Goal: Information Seeking & Learning: Learn about a topic

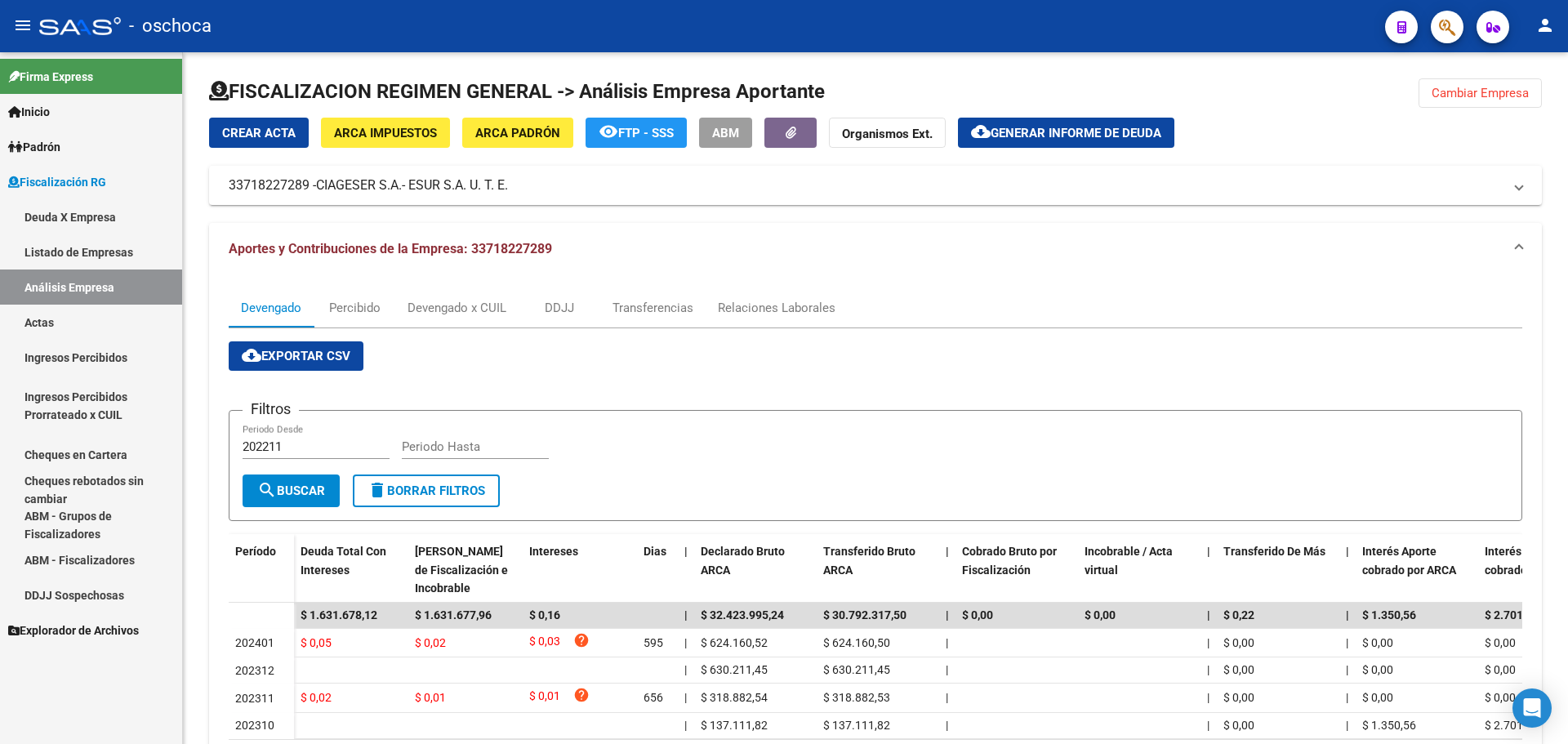
scroll to position [116, 0]
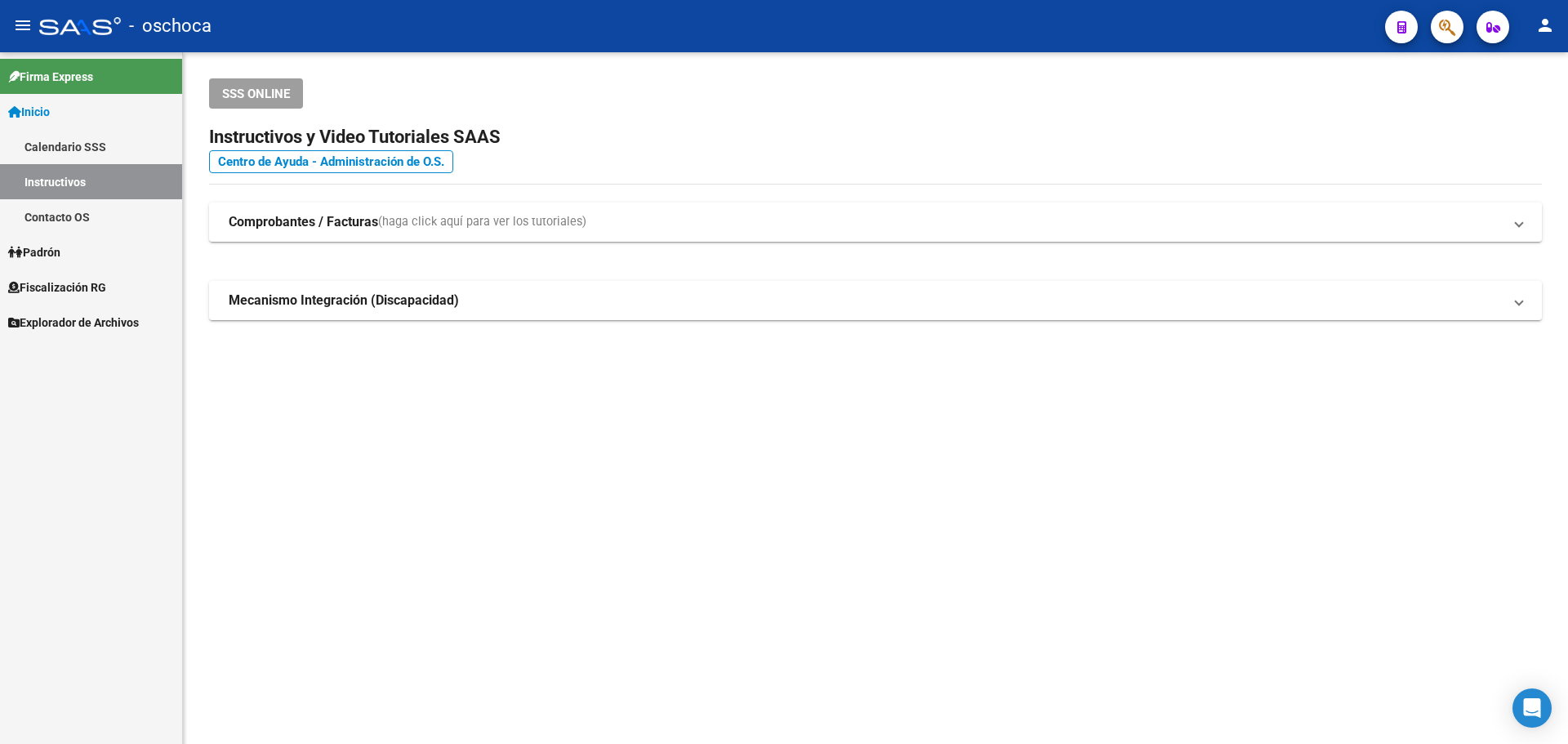
click at [44, 279] on span "Fiscalización RG" at bounding box center [57, 288] width 98 height 18
click at [56, 170] on link "Instructivos" at bounding box center [91, 182] width 182 height 35
click at [84, 291] on span "Fiscalización RG" at bounding box center [57, 288] width 98 height 18
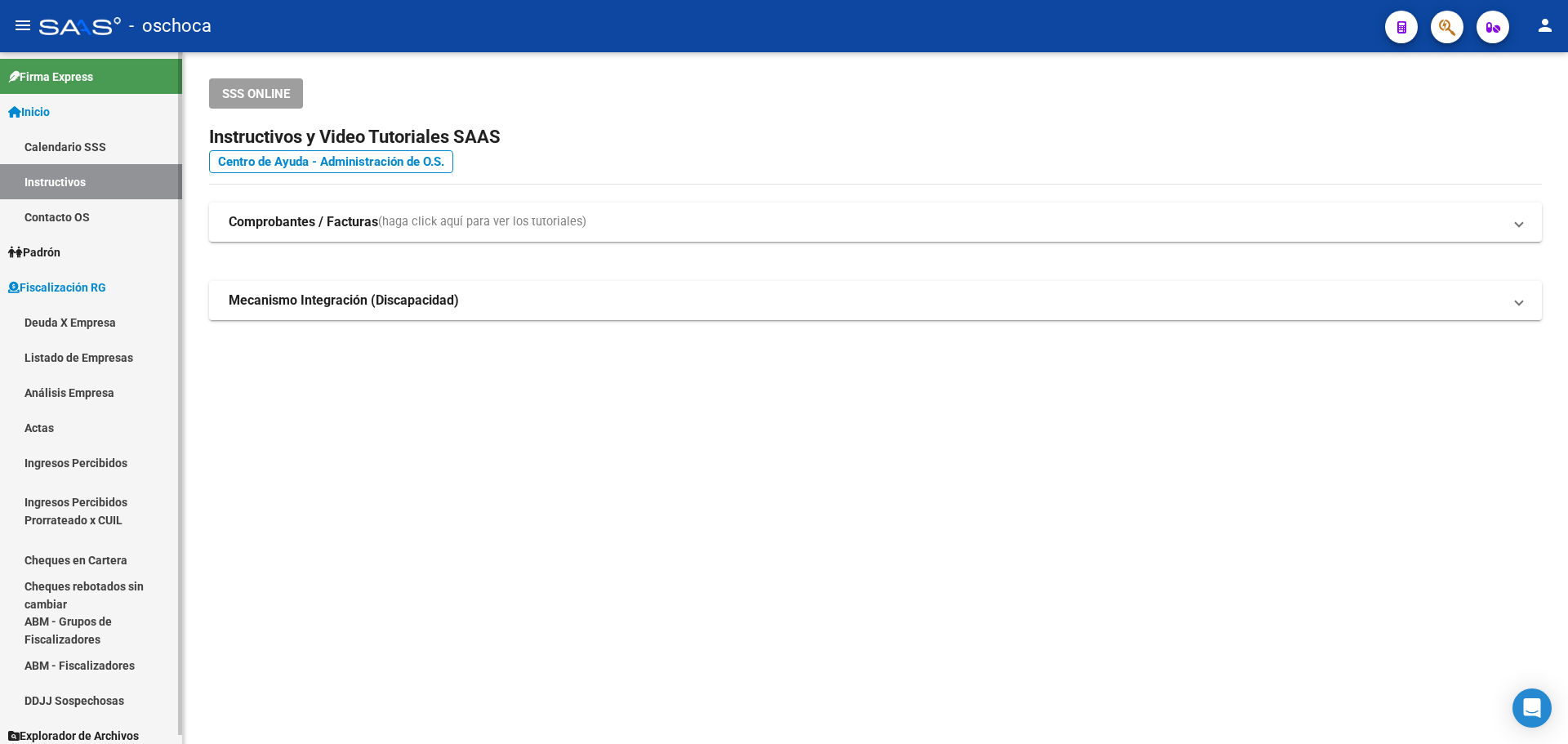
click at [72, 394] on link "Análisis Empresa" at bounding box center [91, 392] width 182 height 35
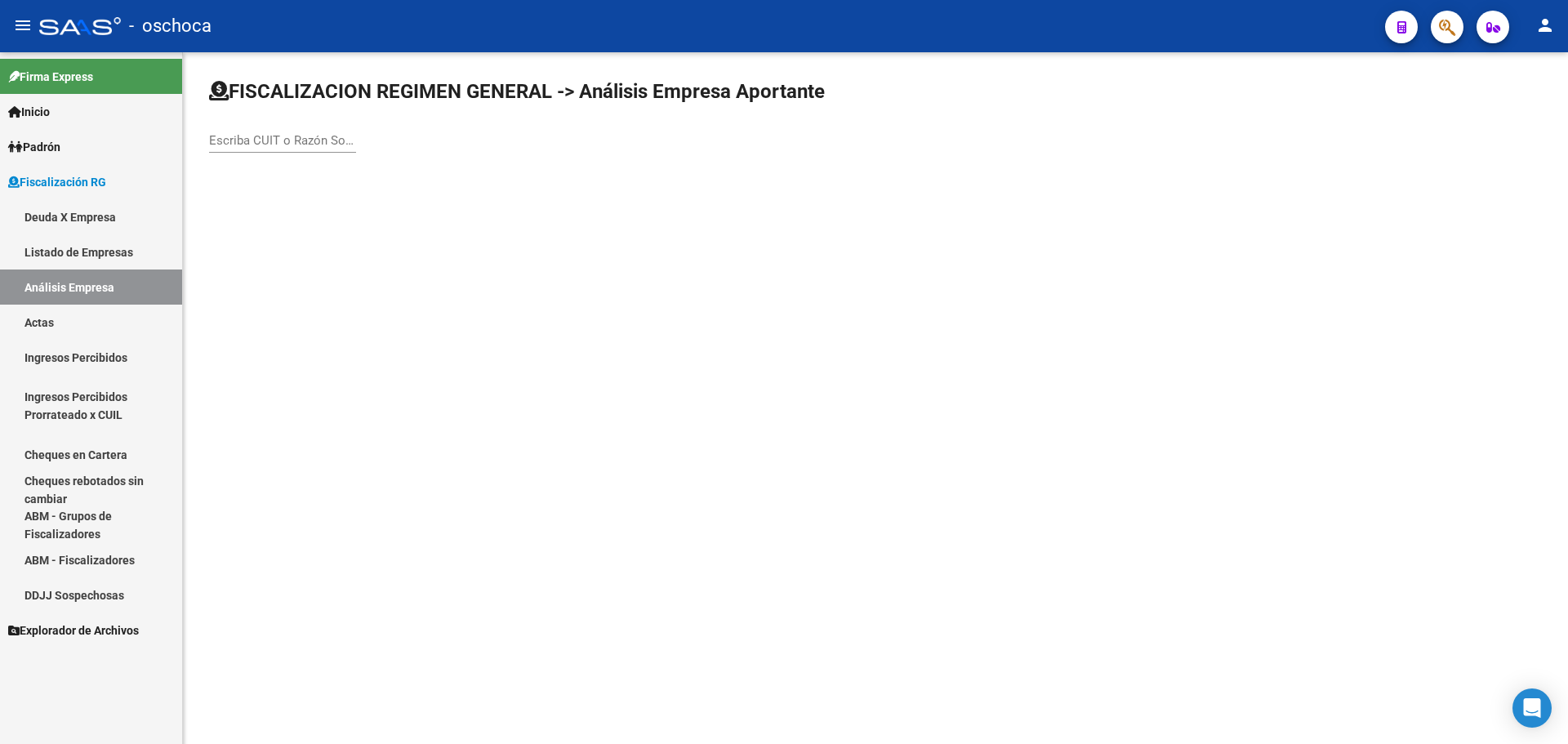
click at [258, 127] on div "Escriba CUIT o Razón Social para buscar" at bounding box center [282, 135] width 147 height 35
click at [257, 165] on div "Escriba CUIT o Razón Social para buscar" at bounding box center [282, 143] width 147 height 51
click at [282, 146] on input "Escriba CUIT o Razón Social para buscar" at bounding box center [282, 140] width 147 height 15
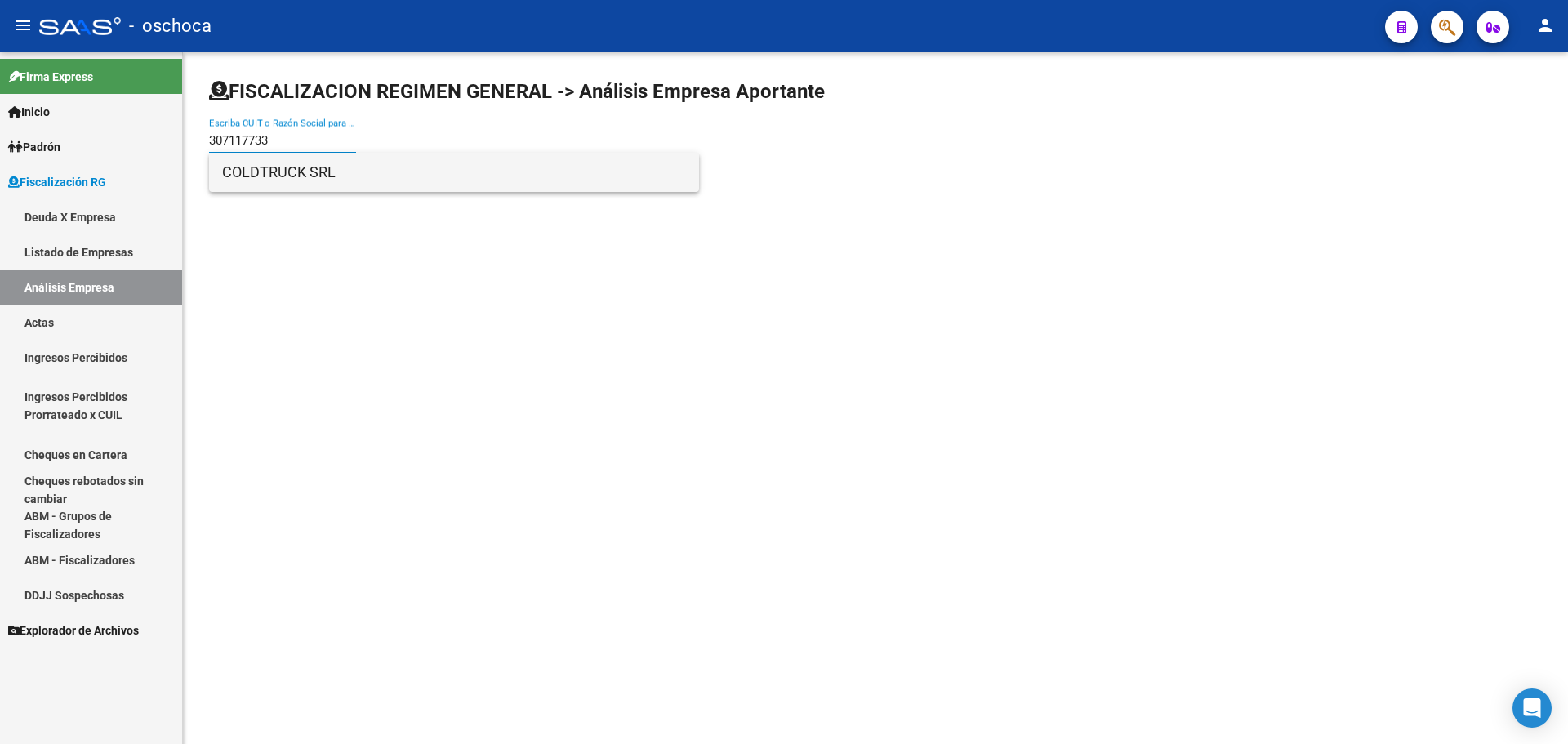
type input "307117733"
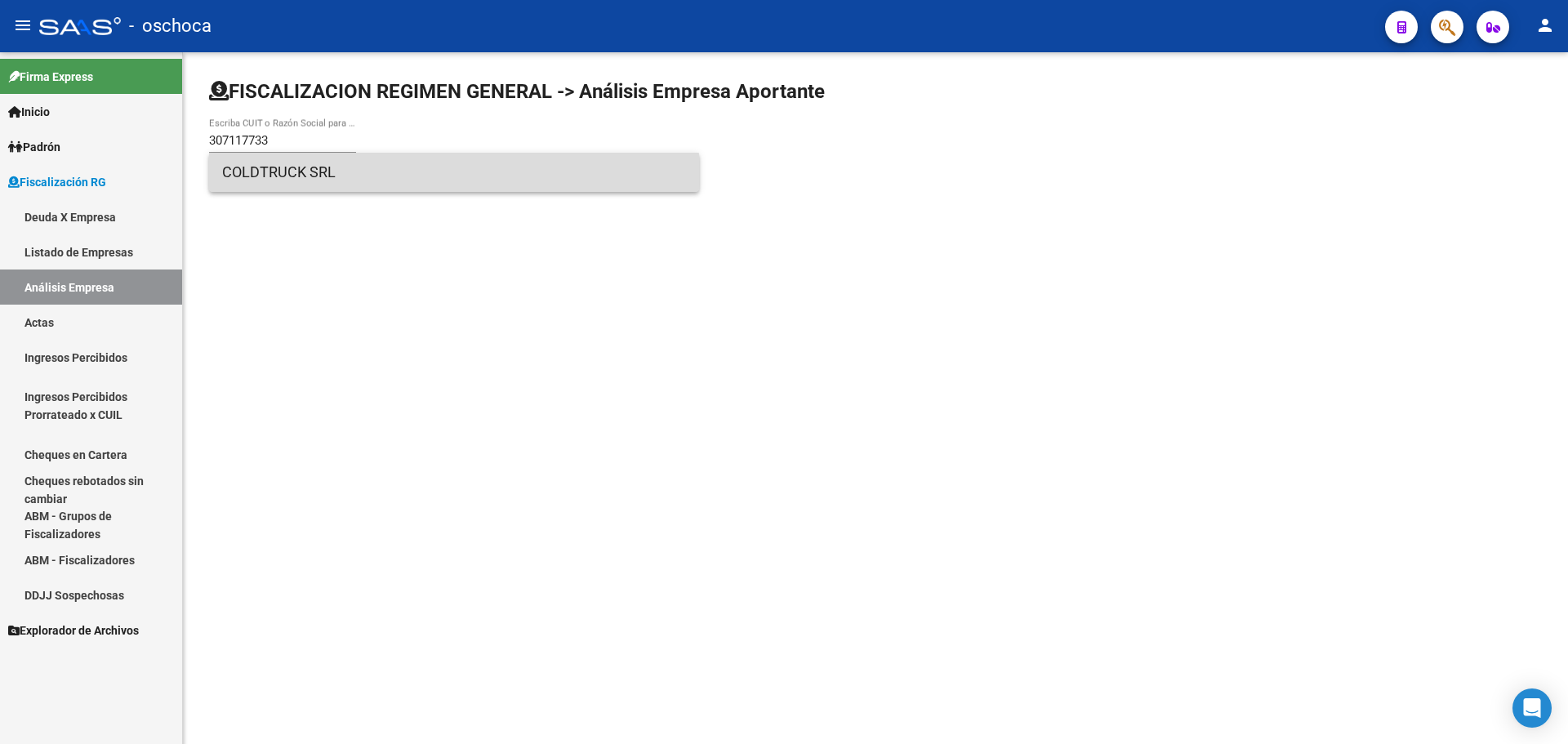
click at [277, 181] on span "COLDTRUCK SRL" at bounding box center [454, 172] width 464 height 39
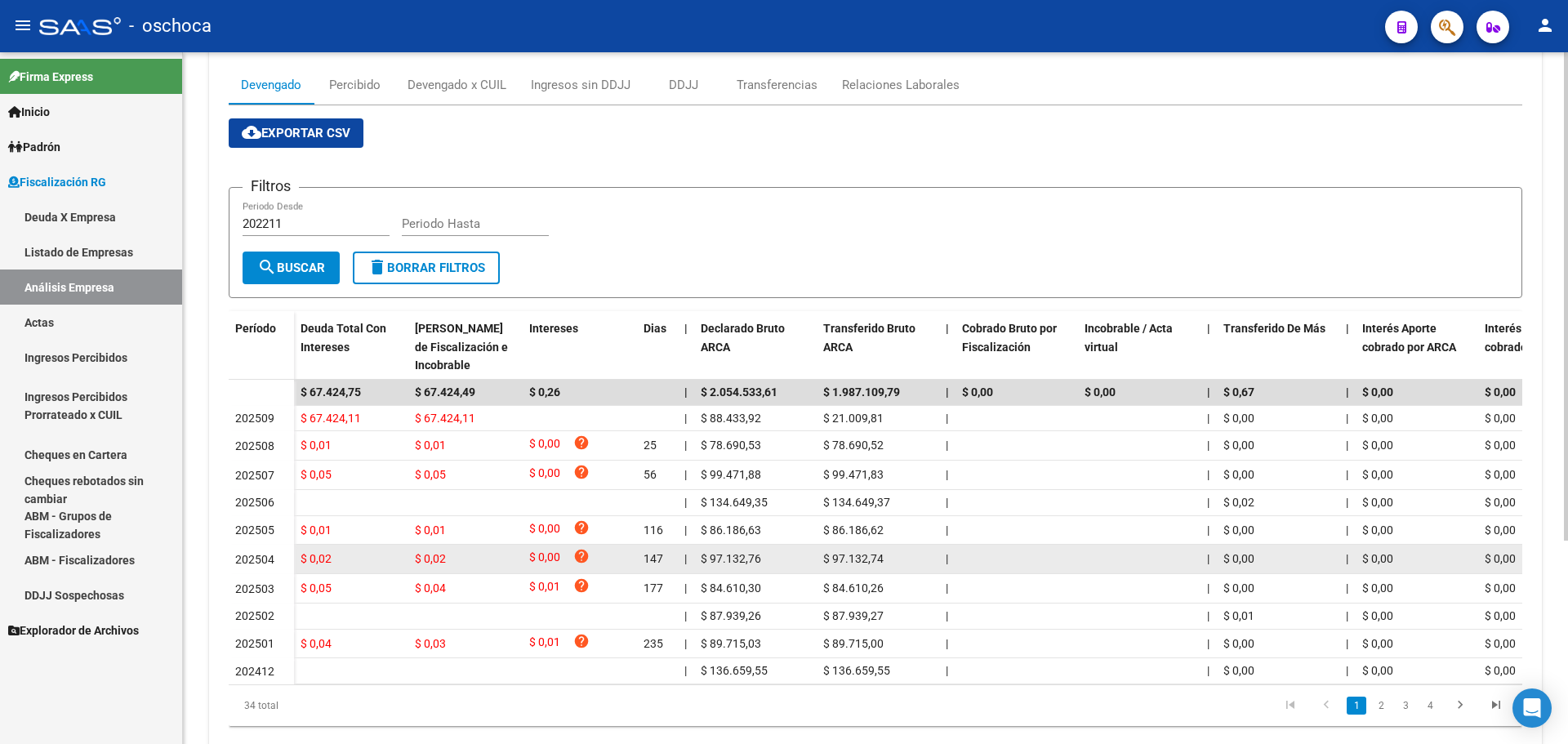
scroll to position [245, 0]
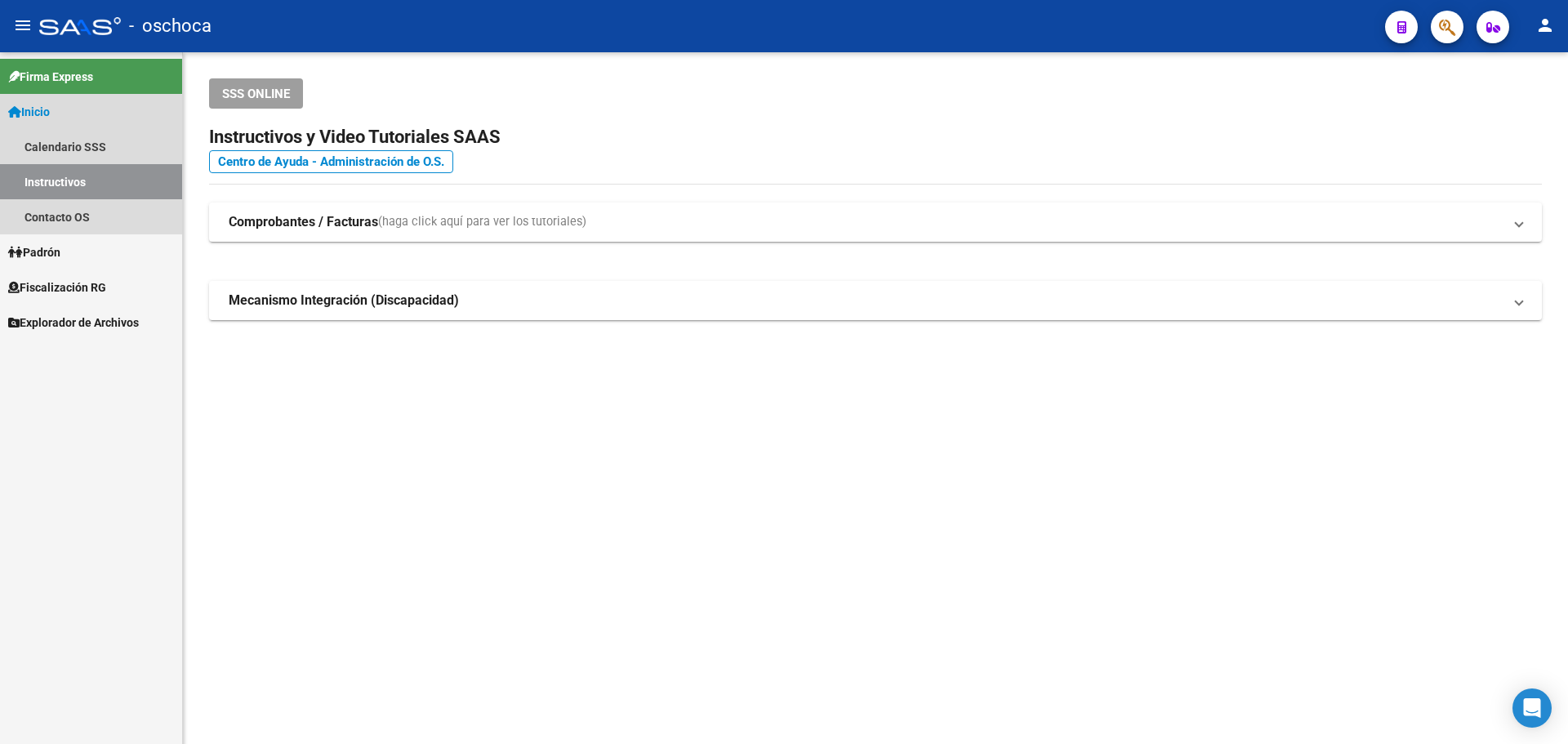
click at [44, 168] on link "Instructivos" at bounding box center [91, 182] width 182 height 35
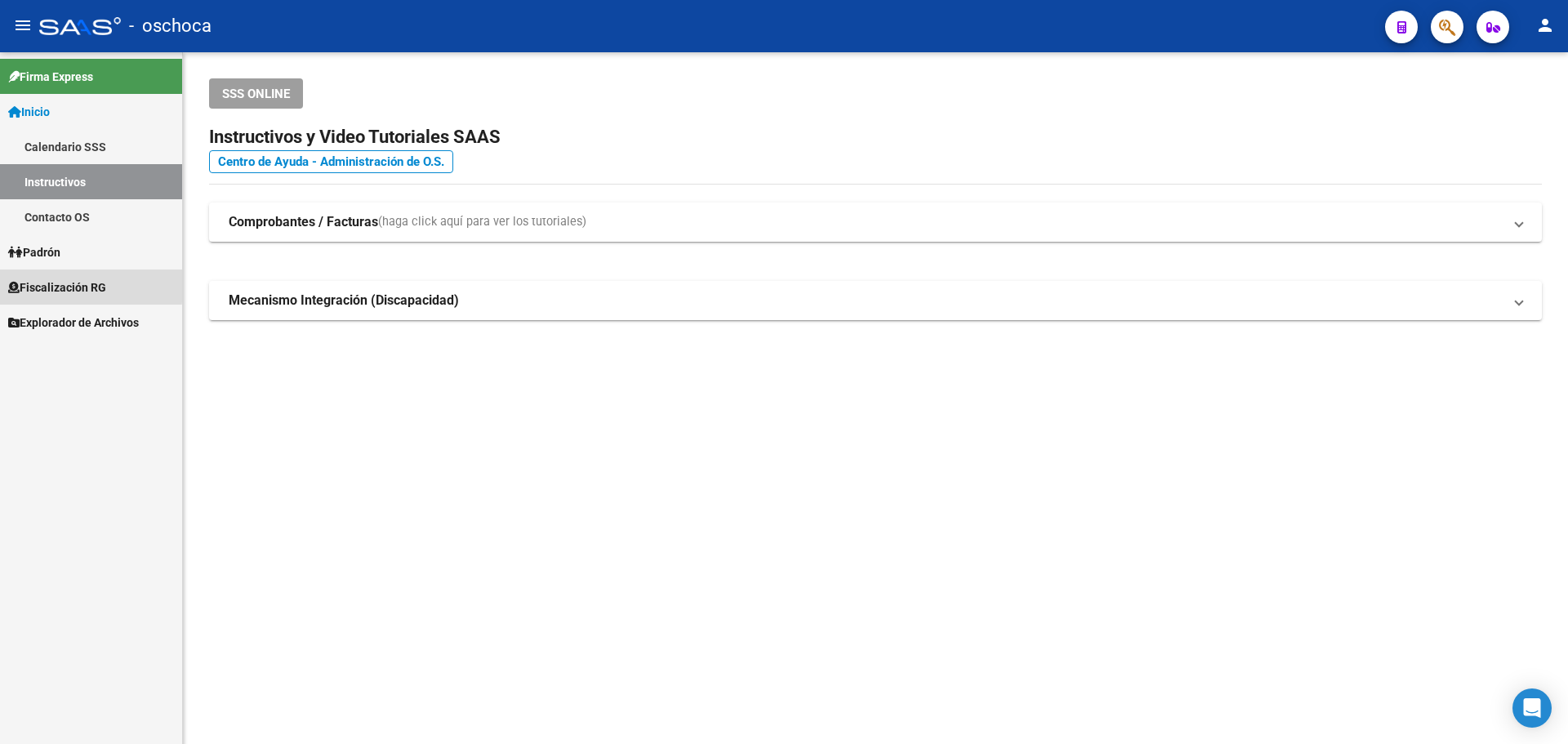
click at [49, 283] on span "Fiscalización RG" at bounding box center [57, 288] width 98 height 18
click at [82, 289] on span "Fiscalización RG" at bounding box center [57, 288] width 98 height 18
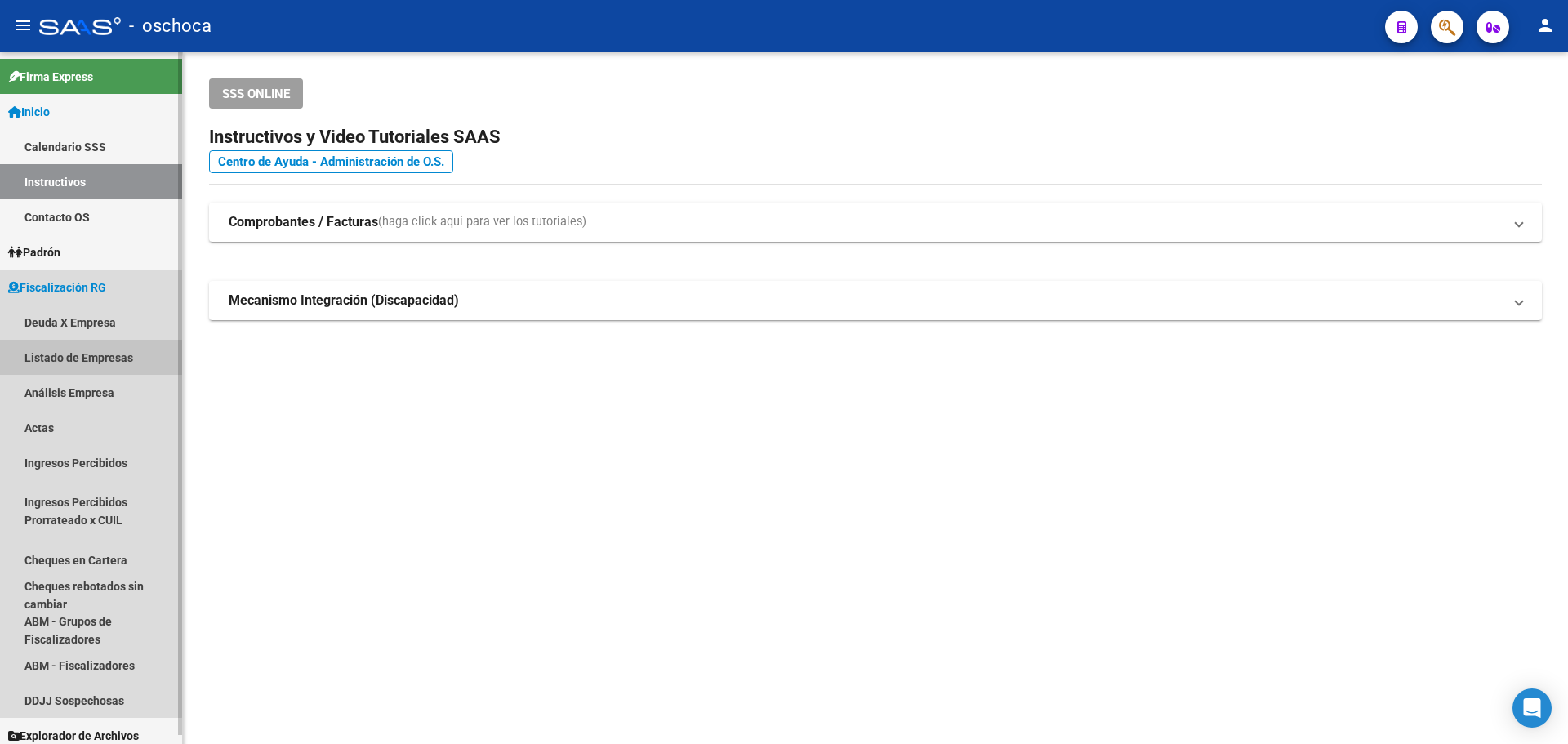
click at [73, 362] on link "Listado de Empresas" at bounding box center [91, 357] width 182 height 35
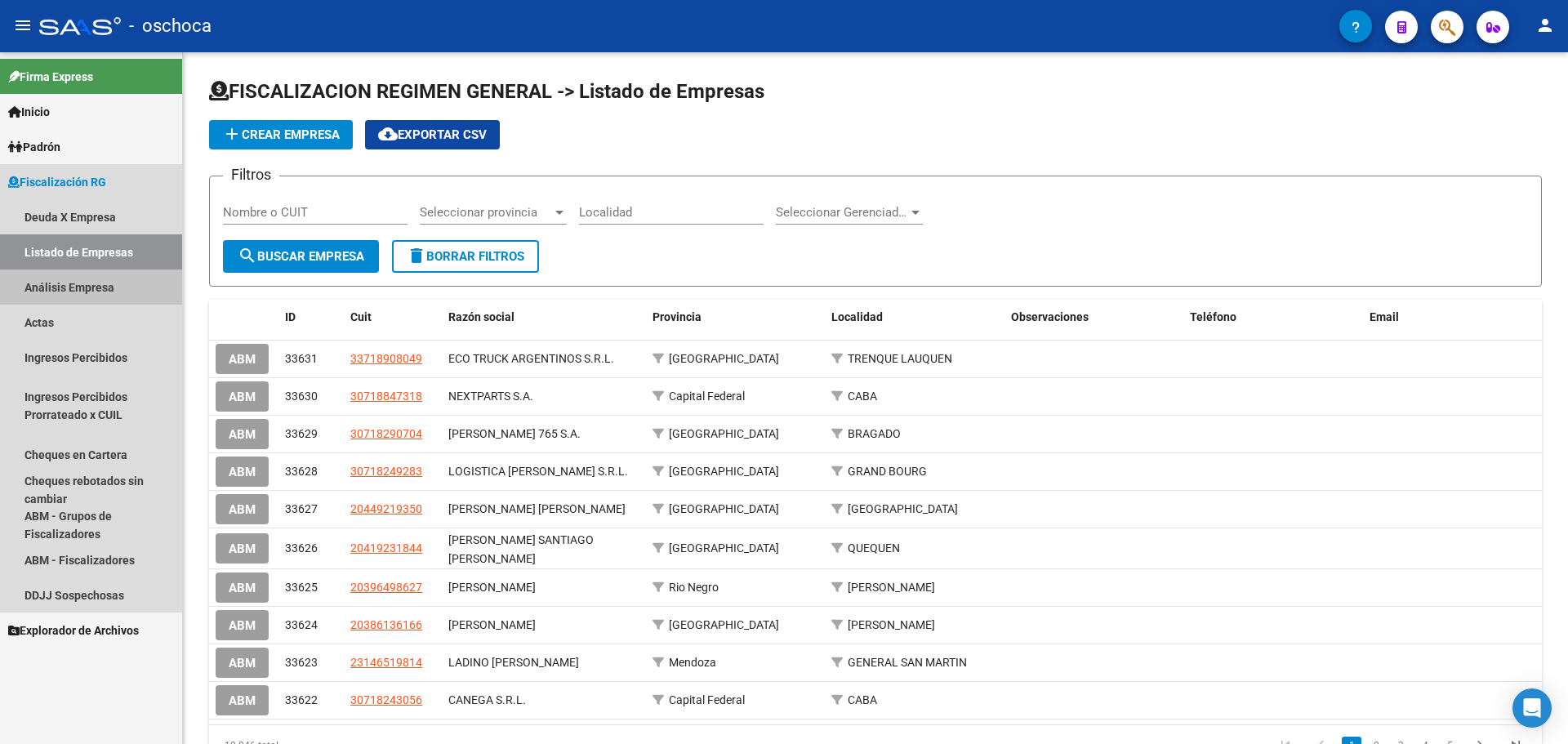
click at [58, 286] on link "Análisis Empresa" at bounding box center [91, 287] width 182 height 35
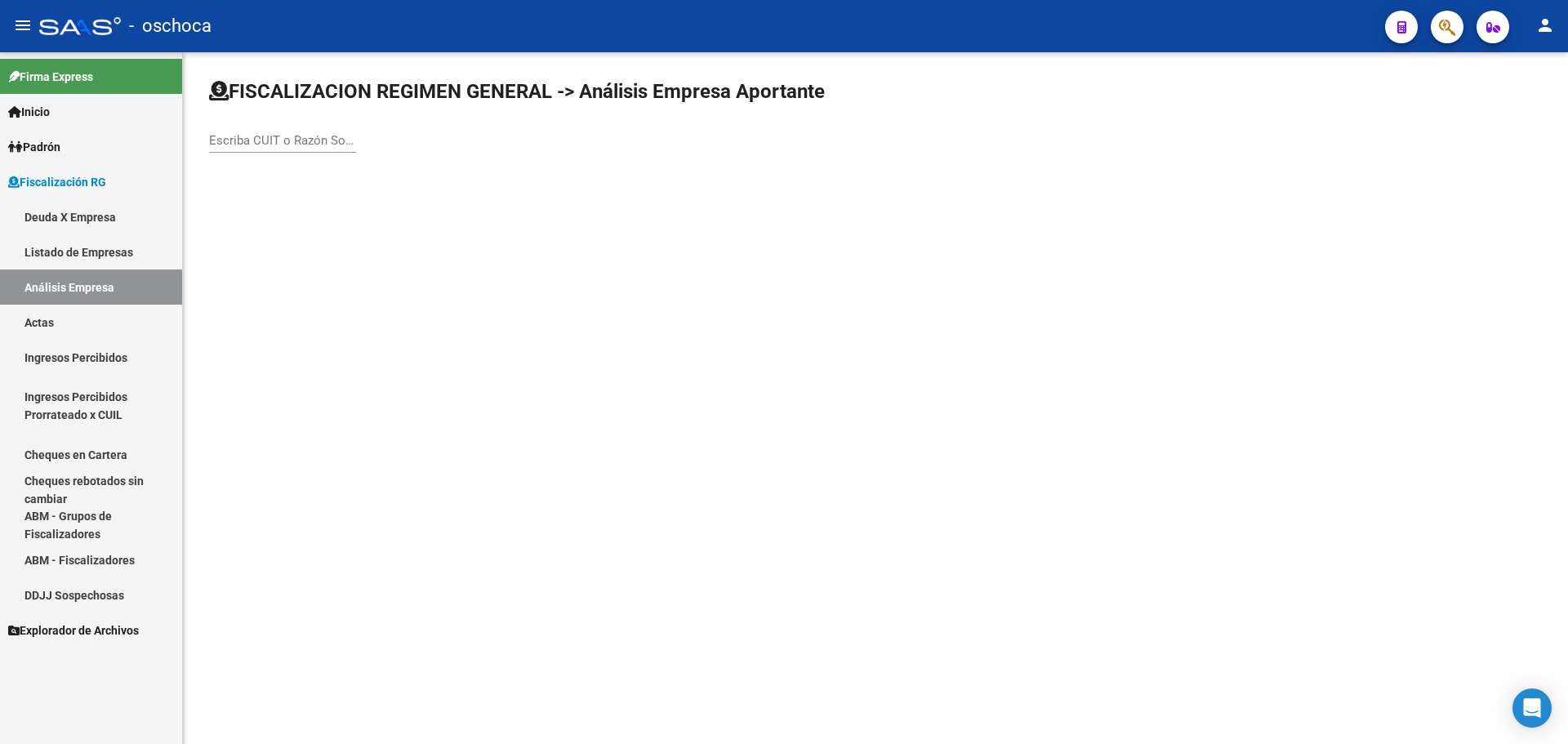
click at [255, 139] on input "Escriba CUIT o Razón Social para buscar" at bounding box center [282, 140] width 147 height 15
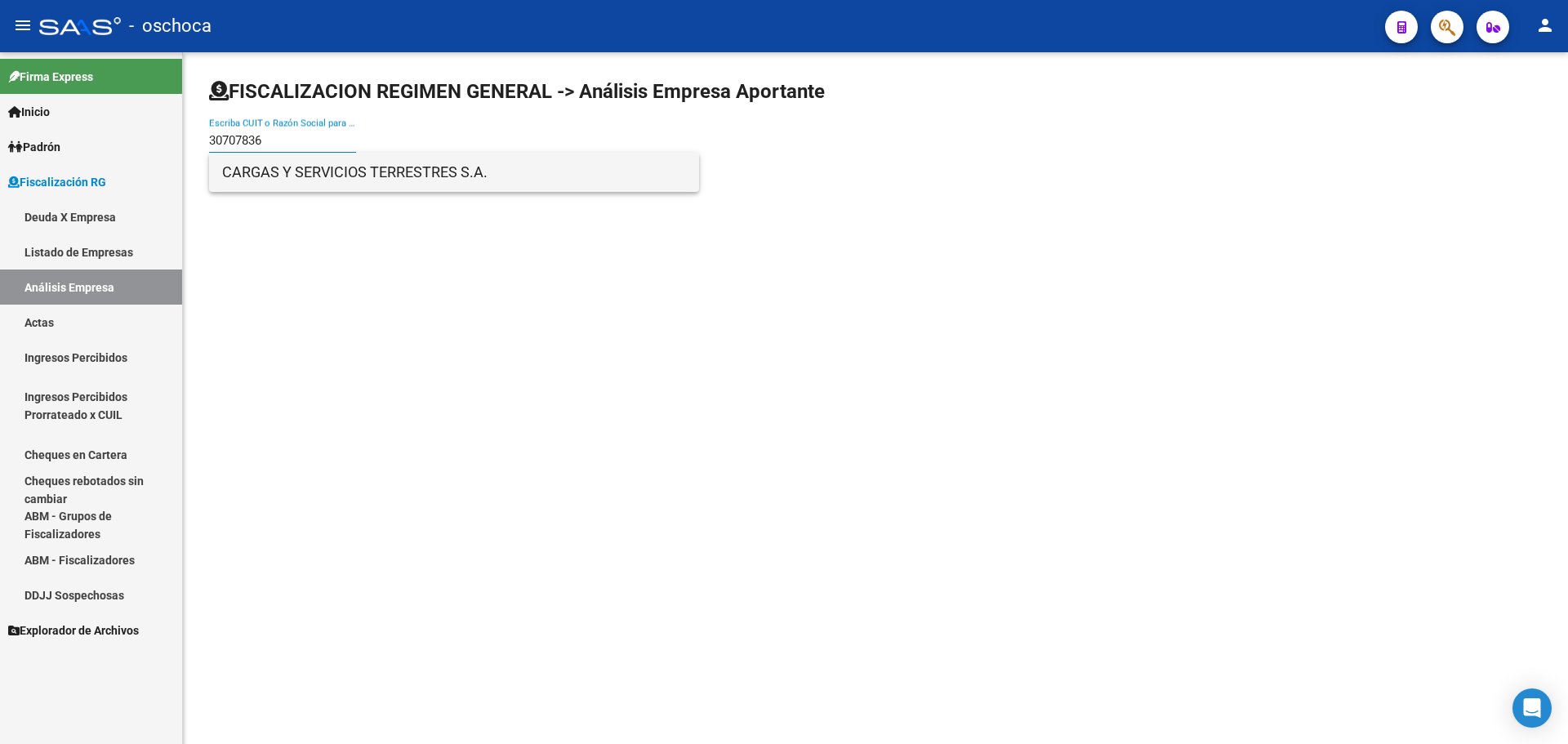
type input "30707836"
click at [293, 179] on span "CARGAS Y SERVICIOS TERRESTRES S.A." at bounding box center [454, 172] width 464 height 39
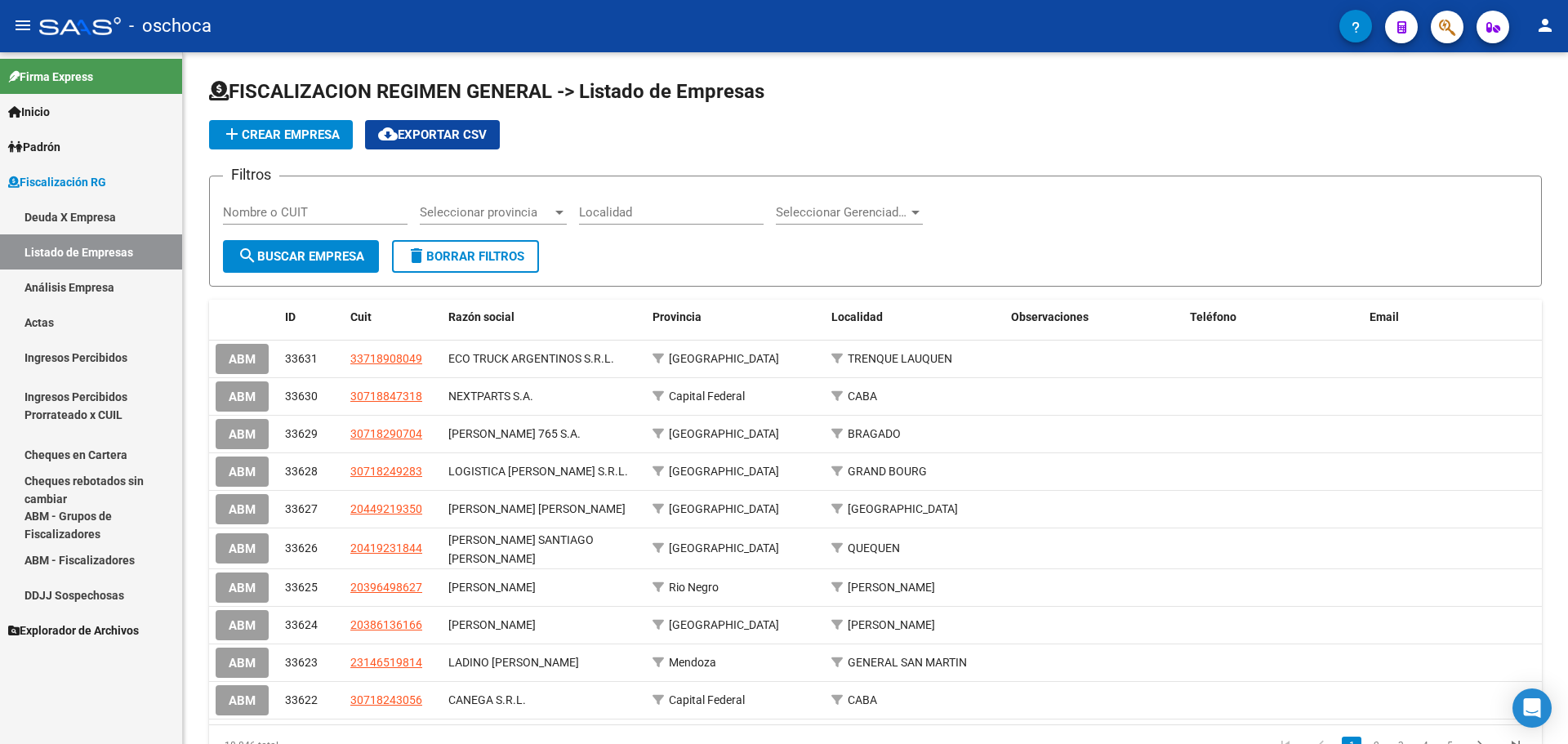
click at [75, 264] on link "Listado de Empresas" at bounding box center [91, 252] width 182 height 35
click at [75, 285] on link "Análisis Empresa" at bounding box center [91, 287] width 182 height 35
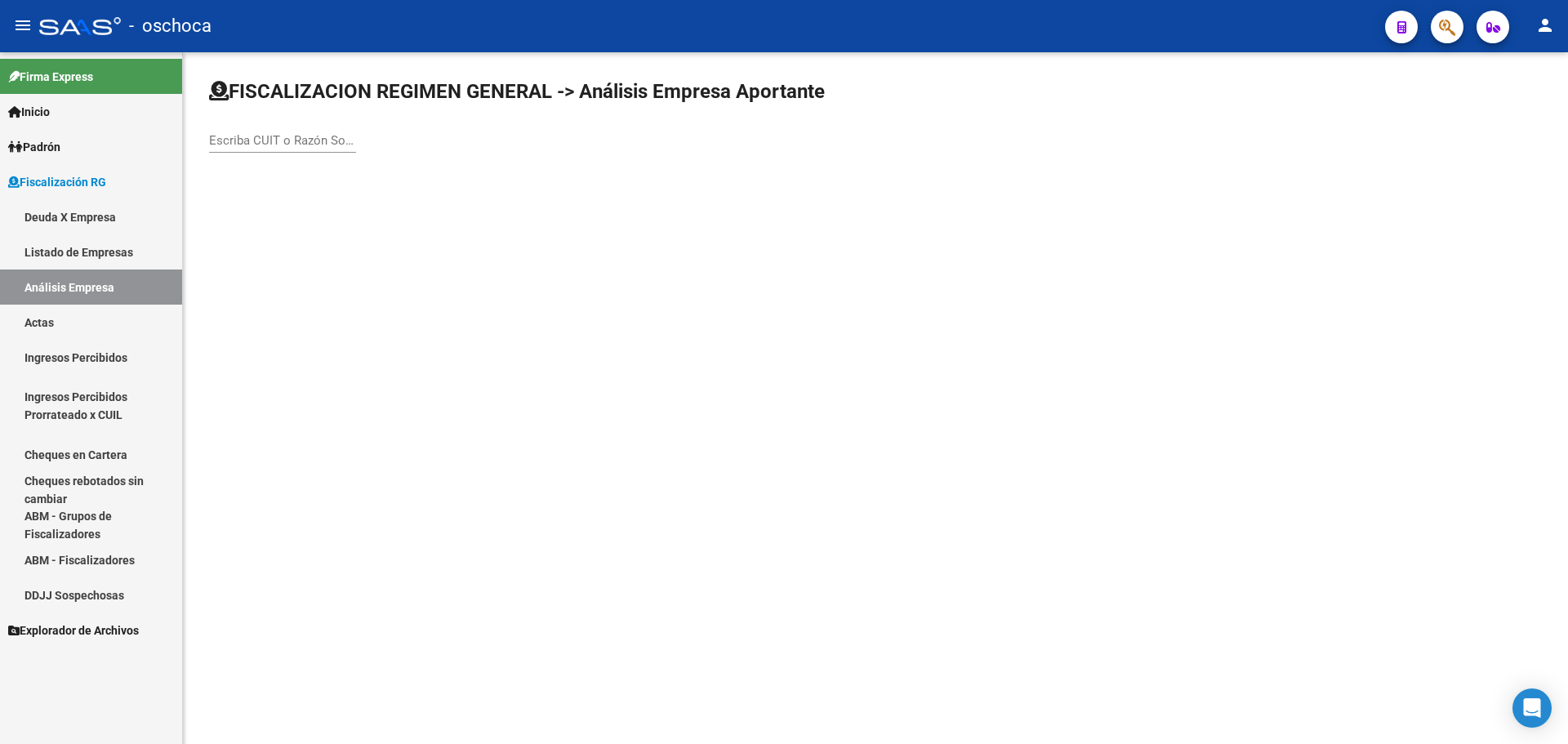
click at [250, 148] on div "Escriba CUIT o Razón Social para buscar" at bounding box center [282, 135] width 147 height 35
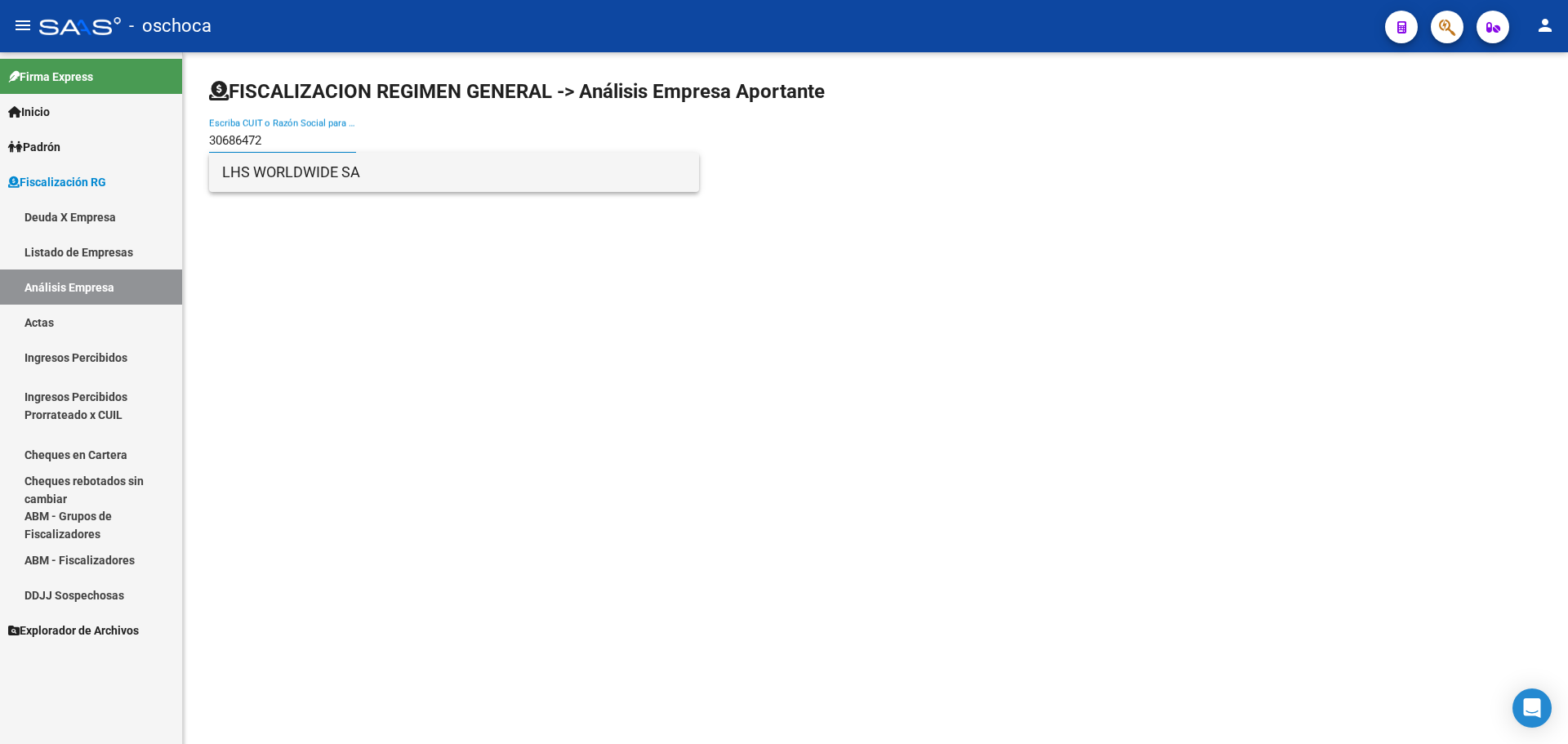
type input "30686472"
click at [245, 176] on span "LHS WORLDWIDE SA" at bounding box center [454, 172] width 464 height 39
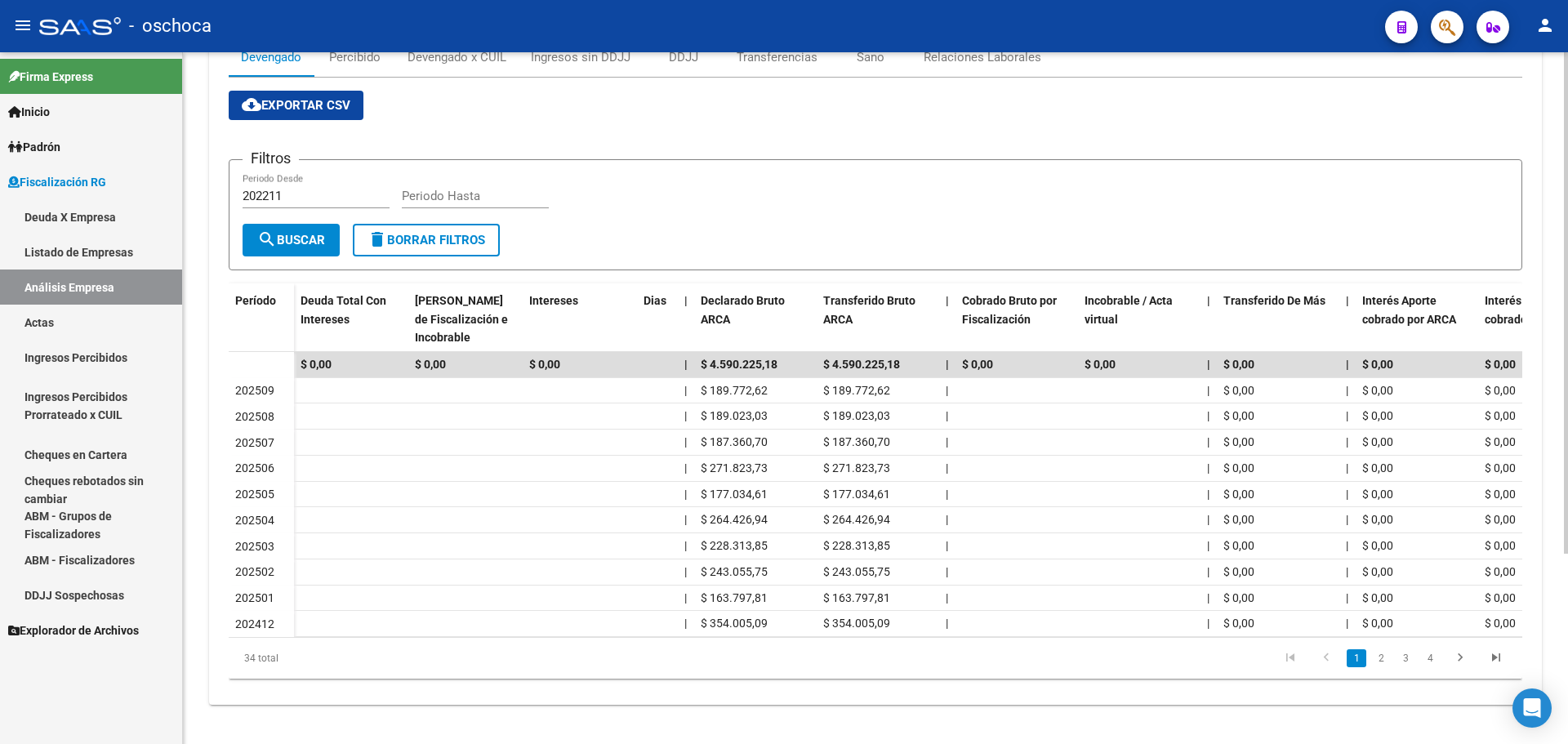
scroll to position [263, 0]
click at [1381, 657] on link "2" at bounding box center [1380, 659] width 19 height 18
click at [1402, 657] on link "3" at bounding box center [1404, 659] width 19 height 18
click at [1431, 662] on link "4" at bounding box center [1429, 659] width 19 height 18
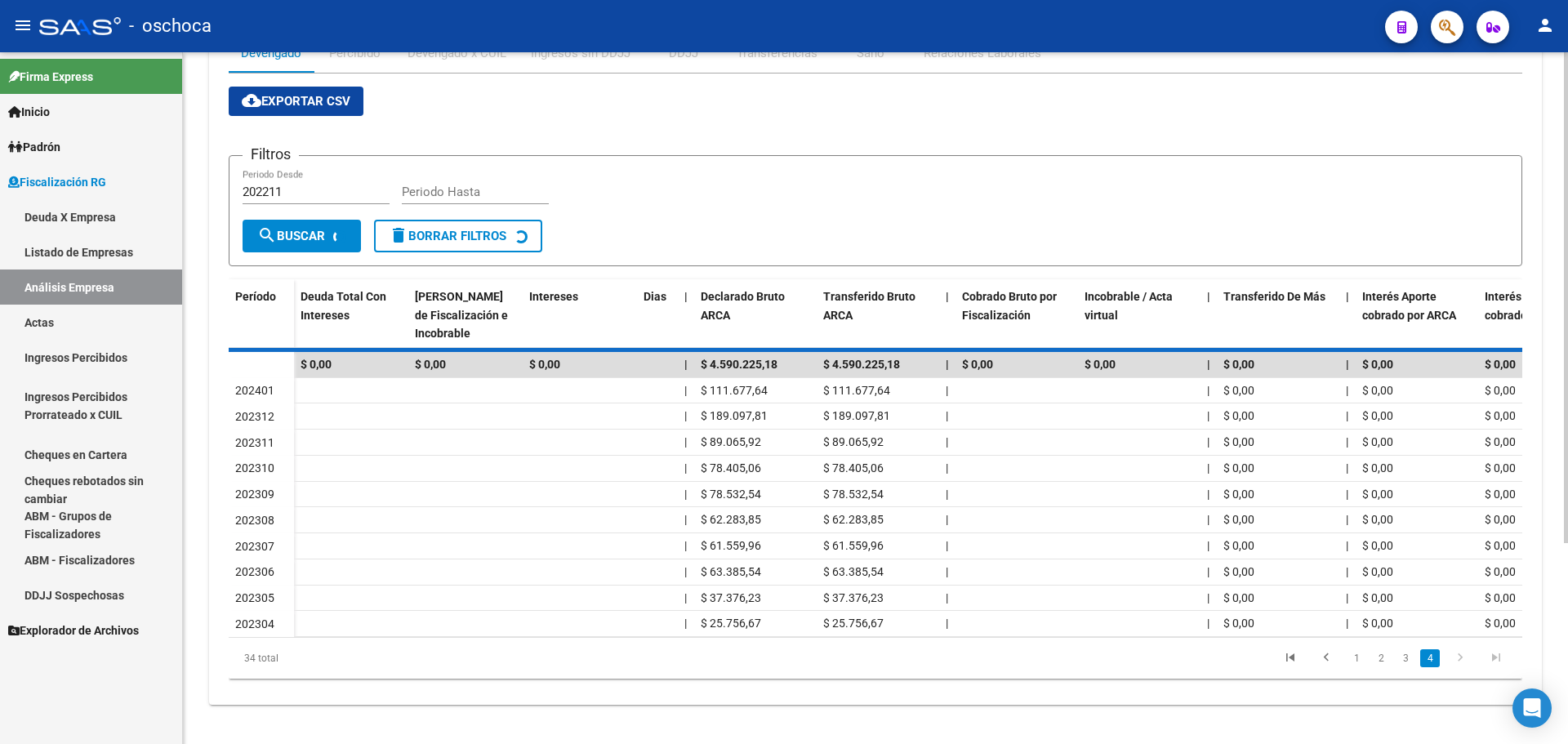
scroll to position [108, 0]
